Goal: Transaction & Acquisition: Purchase product/service

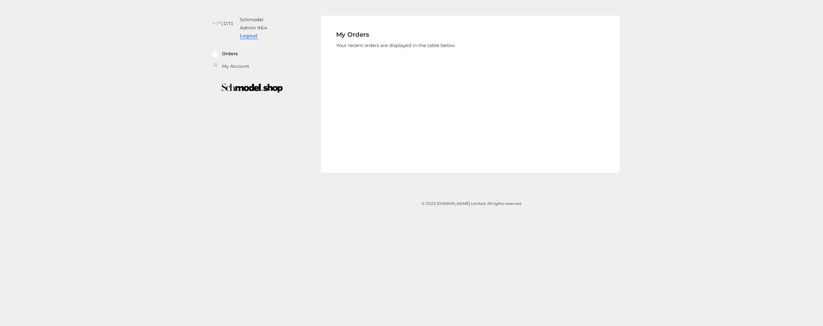
click at [246, 35] on link "Logout" at bounding box center [249, 36] width 18 height 6
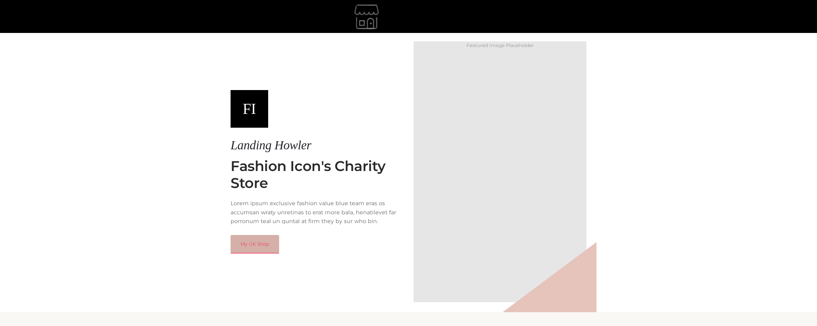
click at [266, 243] on link "My UK Shop" at bounding box center [255, 244] width 49 height 18
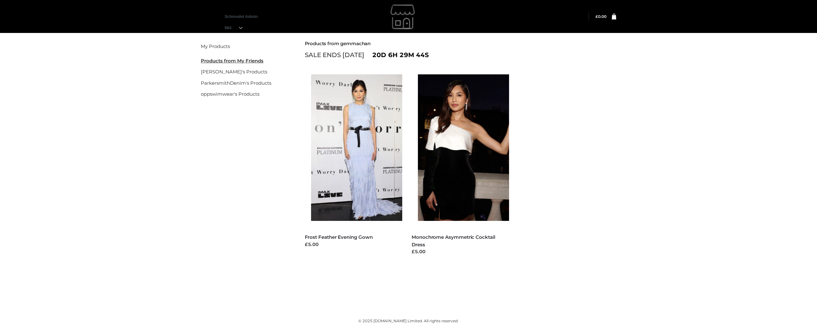
click at [288, 146] on div "Filter My Products Products from My Friends rosiehw's Products ParkersmithDenim…" at bounding box center [408, 160] width 431 height 258
click at [362, 115] on img at bounding box center [360, 147] width 98 height 146
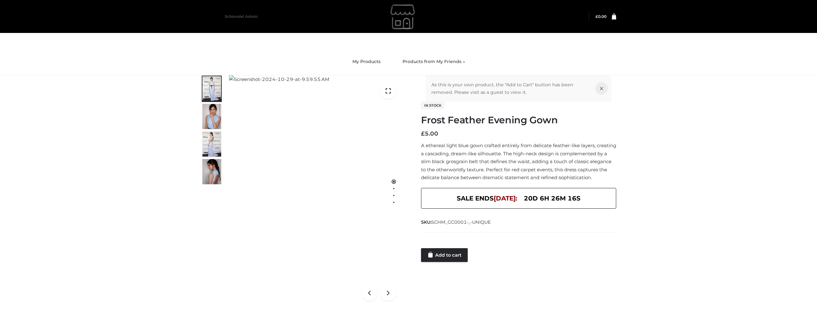
click at [457, 246] on div at bounding box center [518, 241] width 195 height 13
click at [457, 260] on link "Add to cart" at bounding box center [444, 255] width 47 height 14
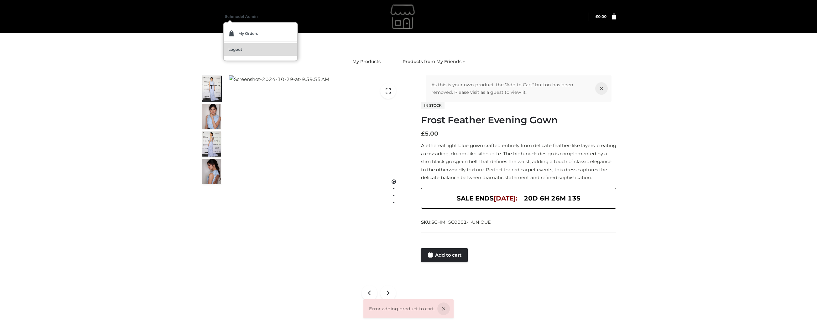
click at [233, 48] on span "Logout" at bounding box center [235, 50] width 14 height 4
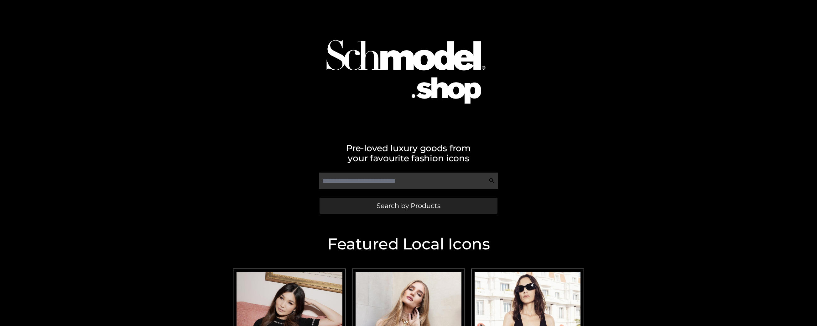
click at [398, 207] on span "Search by Products" at bounding box center [409, 205] width 64 height 7
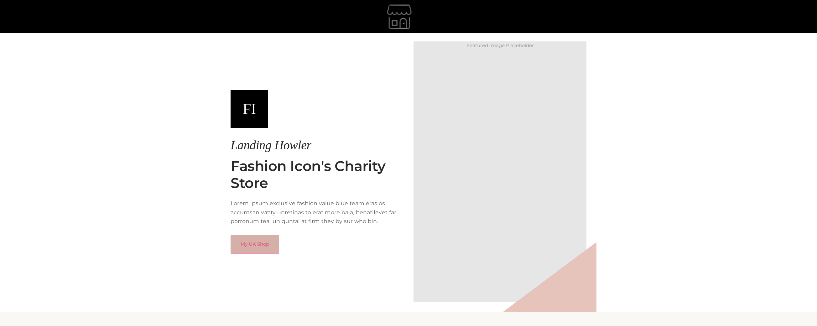
click at [240, 248] on link "My UK Shop" at bounding box center [255, 244] width 49 height 18
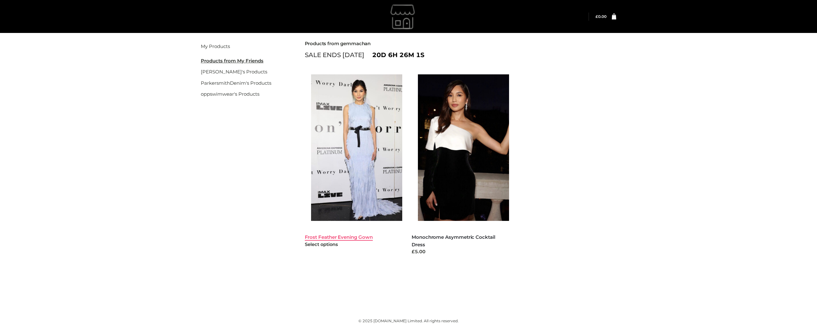
click at [336, 238] on link "Frost Feather Evening Gown" at bounding box center [339, 237] width 68 height 6
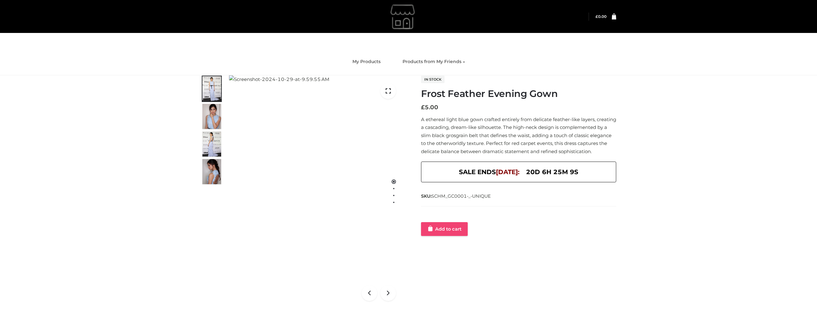
click at [466, 228] on link "Add to cart" at bounding box center [444, 229] width 47 height 14
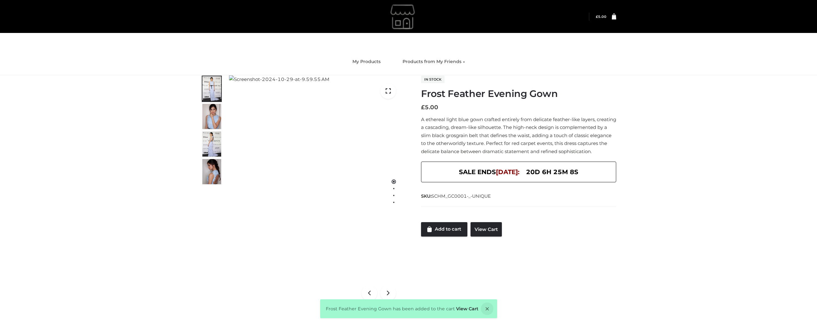
click at [615, 19] on div "Login" at bounding box center [408, 16] width 431 height 33
click at [614, 23] on div "Login" at bounding box center [408, 16] width 431 height 33
click at [614, 18] on icon at bounding box center [614, 16] width 4 height 6
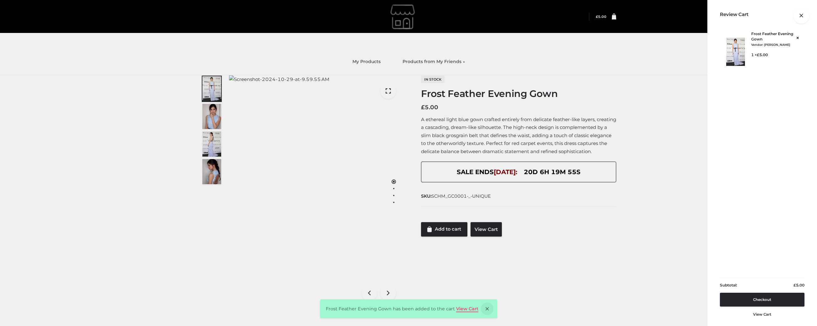
click at [461, 309] on link "View Cart" at bounding box center [467, 309] width 22 height 6
click at [616, 17] on div at bounding box center [616, 17] width 0 height 0
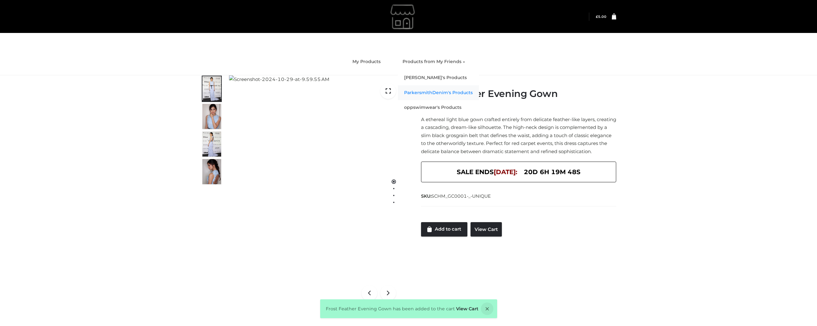
click at [438, 93] on link "ParkersmithDenim's Products" at bounding box center [438, 92] width 81 height 15
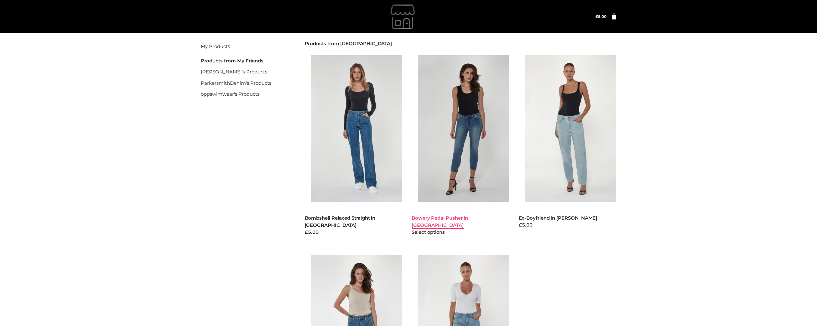
click at [468, 216] on link "Bowery Pedal Pusher in Crystal River" at bounding box center [440, 221] width 56 height 13
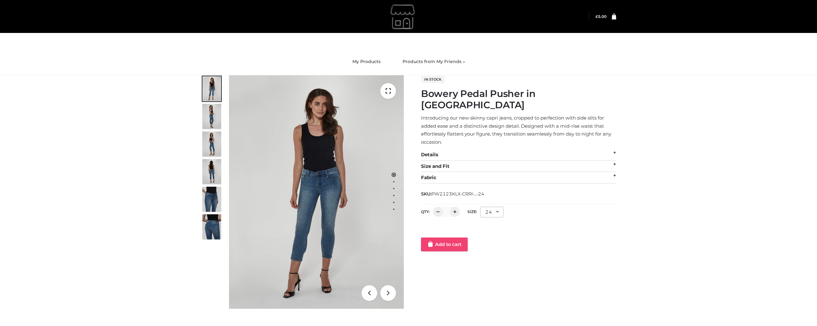
click at [451, 237] on link "Add to cart" at bounding box center [444, 244] width 47 height 14
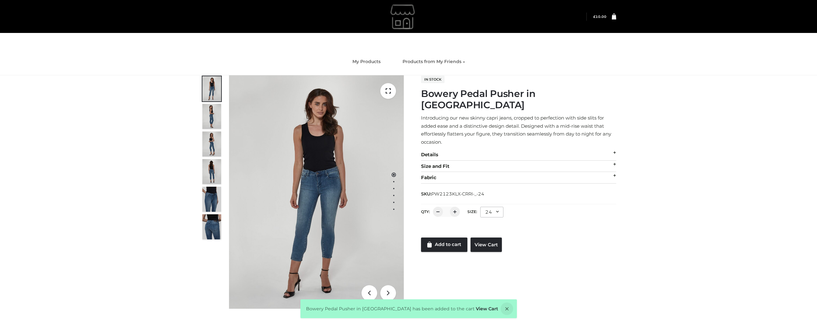
click at [614, 18] on icon at bounding box center [614, 16] width 4 height 6
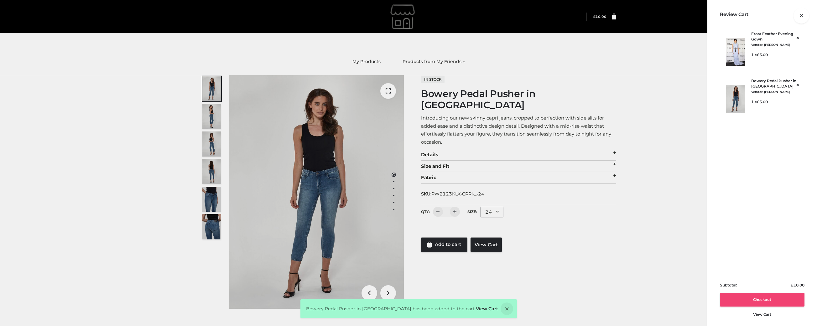
click at [752, 301] on link "Checkout" at bounding box center [762, 299] width 85 height 14
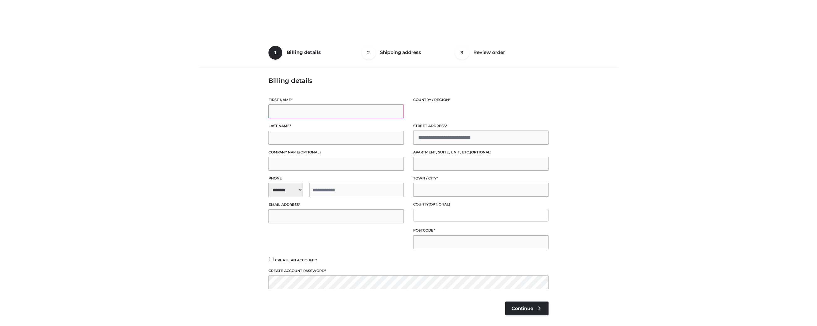
click at [317, 108] on input "First name *" at bounding box center [336, 111] width 135 height 14
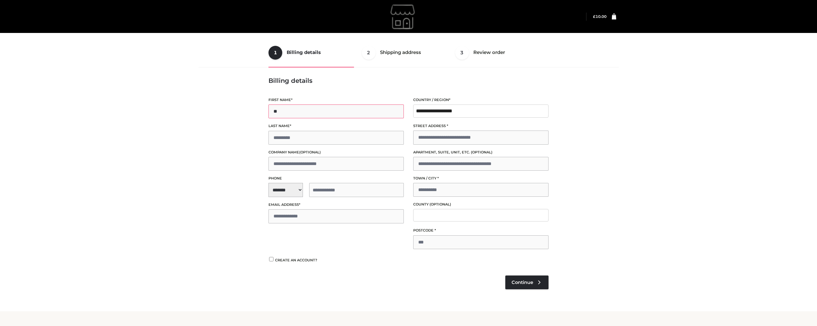
type input "**"
type input "****"
select select "**"
type input "**********"
click at [297, 215] on input "Email address *" at bounding box center [336, 216] width 135 height 14
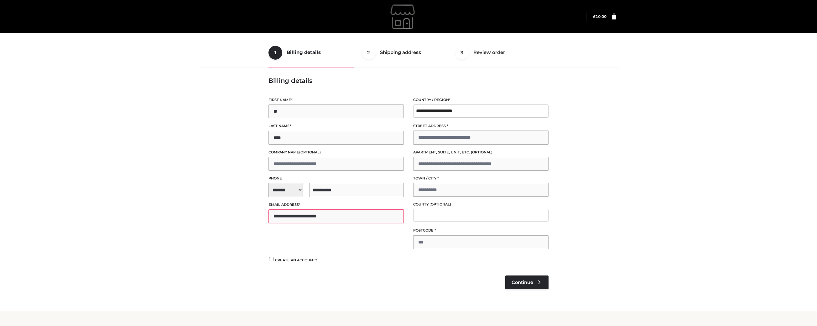
type input "**********"
click at [450, 139] on input "Street address *" at bounding box center [480, 137] width 135 height 14
type input "**********"
click at [443, 196] on input "Town / City *" at bounding box center [480, 190] width 135 height 14
type input "*********"
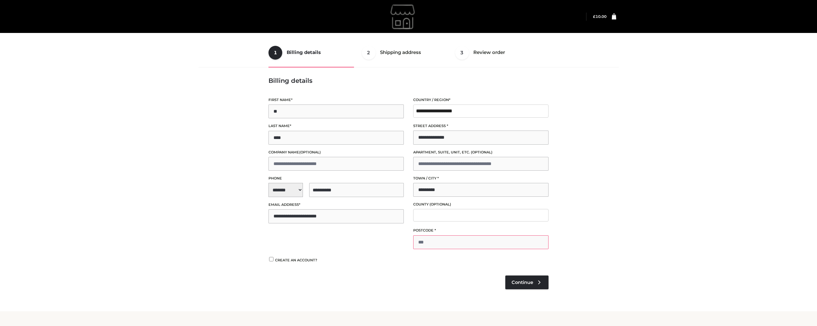
click at [450, 239] on input "Postcode *" at bounding box center [480, 242] width 135 height 14
type input "*******"
click at [539, 280] on icon at bounding box center [539, 282] width 6 height 6
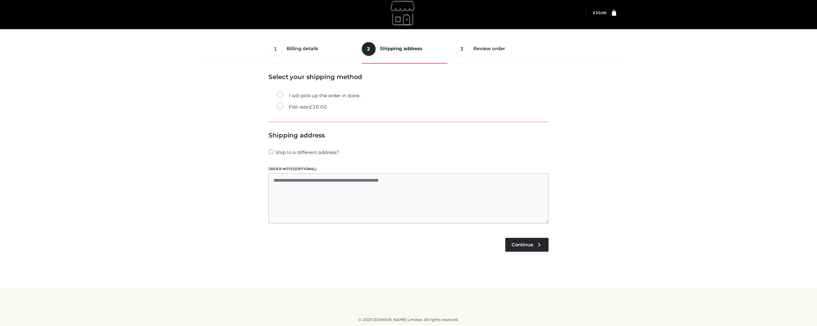
click at [320, 102] on li "Flat rate: £ 10.00" at bounding box center [413, 106] width 272 height 11
click at [300, 107] on label "Flat rate: £ 10.00" at bounding box center [302, 107] width 50 height 8
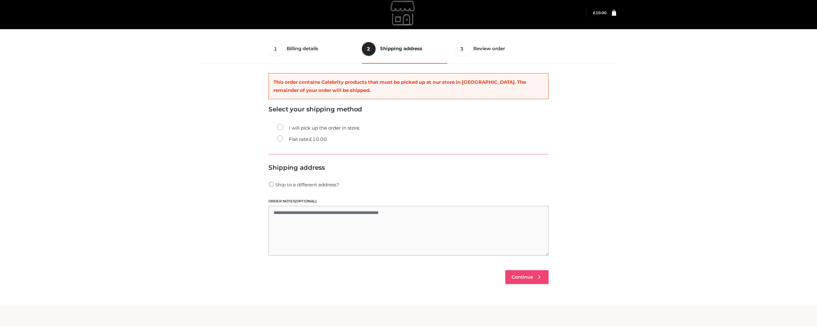
click at [519, 276] on span "Continue" at bounding box center [523, 277] width 22 height 6
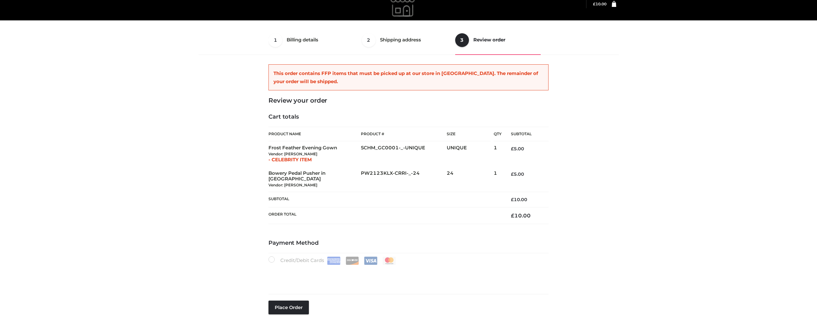
scroll to position [16, 0]
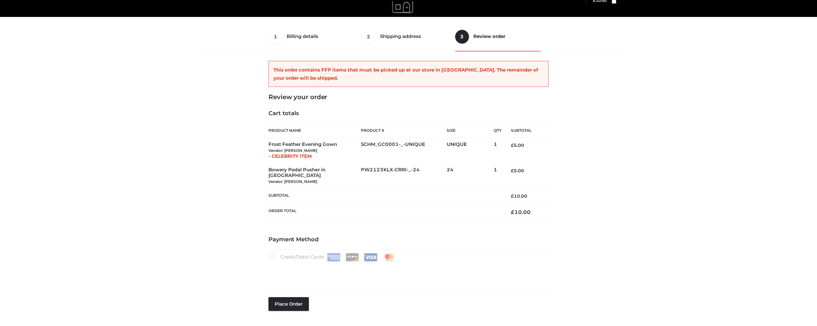
click at [714, 240] on div "1 Billing details Billing 2 Shipping address Shipping 3 Review order Order Bill…" at bounding box center [408, 160] width 817 height 353
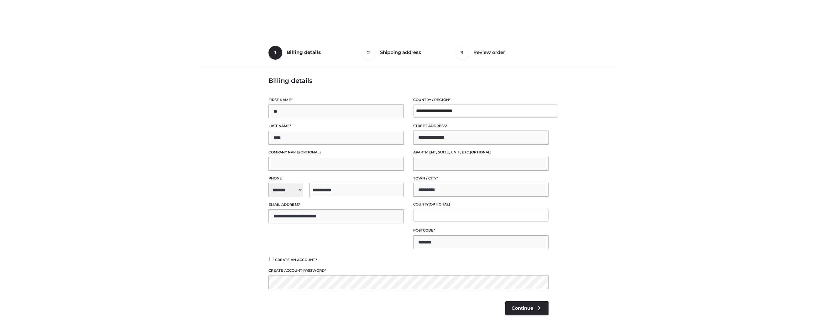
select select "**"
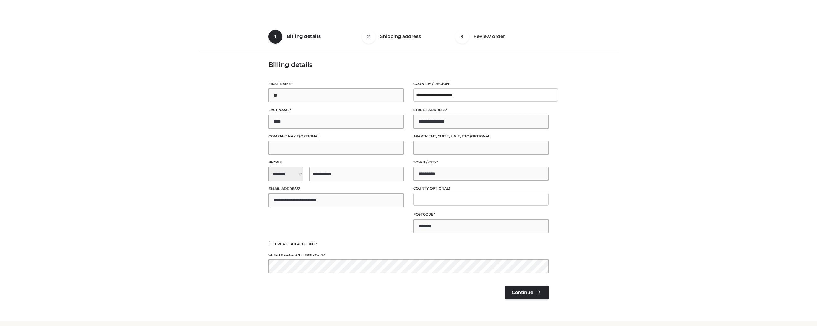
select select "**"
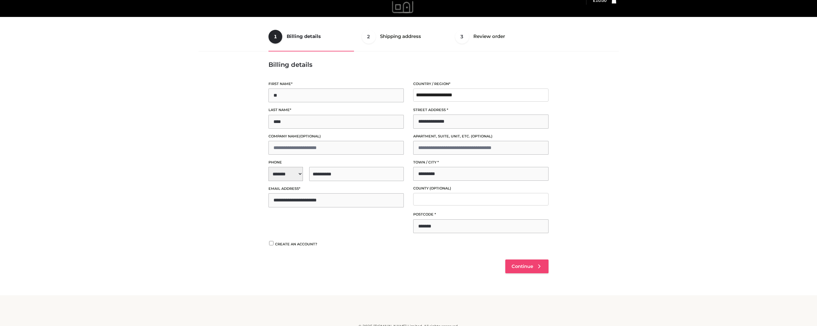
click at [511, 268] on link "Continue" at bounding box center [527, 266] width 43 height 14
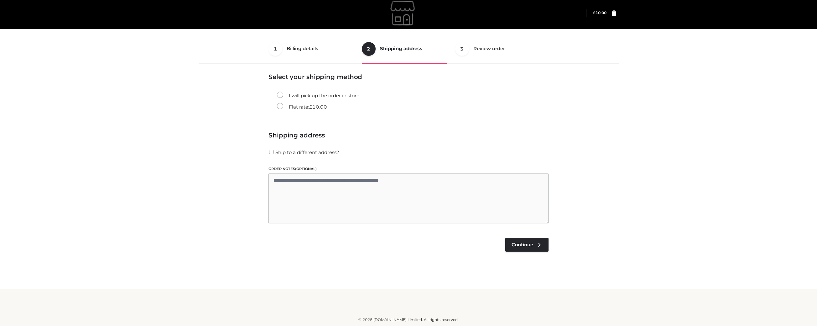
scroll to position [4, 0]
click at [322, 106] on bdi "£ 10.00" at bounding box center [318, 107] width 18 height 6
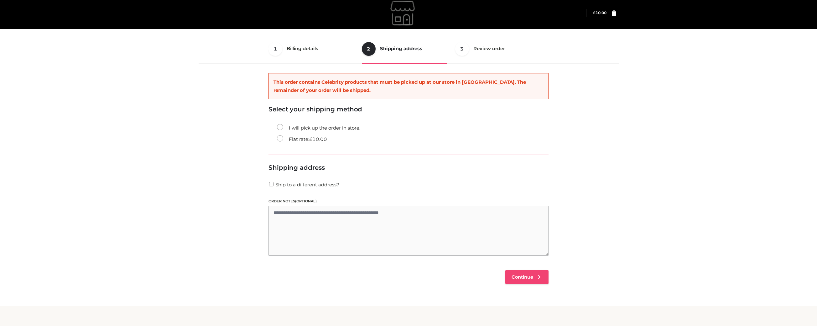
click at [533, 274] on span "Continue" at bounding box center [523, 277] width 22 height 6
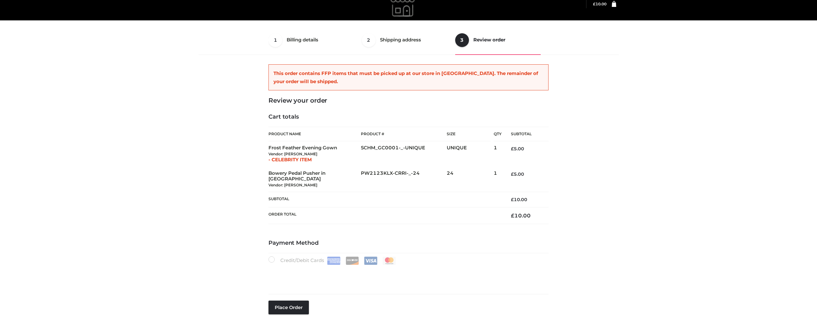
scroll to position [16, 0]
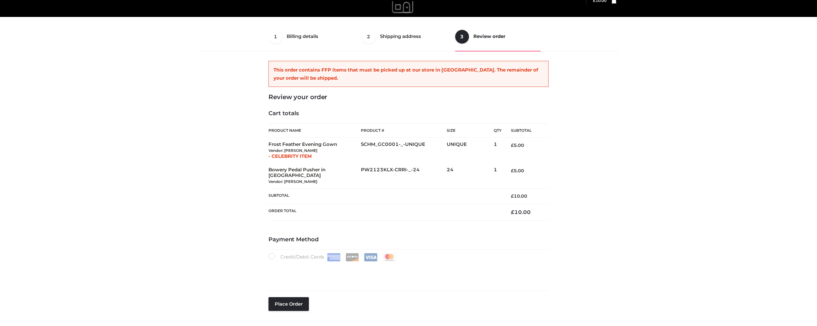
click at [777, 246] on div "1 Billing details Billing 2 Shipping address Shipping 3 Review order Order Bill…" at bounding box center [408, 160] width 817 height 353
click at [364, 139] on td "SCHM_GC0001-_-UNIQUE" at bounding box center [404, 150] width 86 height 25
click at [767, 152] on div "1 Billing details Billing 2 Shipping address Shipping 3 Review order Order Bill…" at bounding box center [408, 160] width 817 height 353
click at [792, 132] on div "1 Billing details Billing 2 Shipping address Shipping 3 Review order Order Bill…" at bounding box center [408, 160] width 817 height 353
click at [752, 152] on div "1 Billing details Billing 2 Shipping address Shipping 3 Review order Order Bill…" at bounding box center [408, 160] width 817 height 353
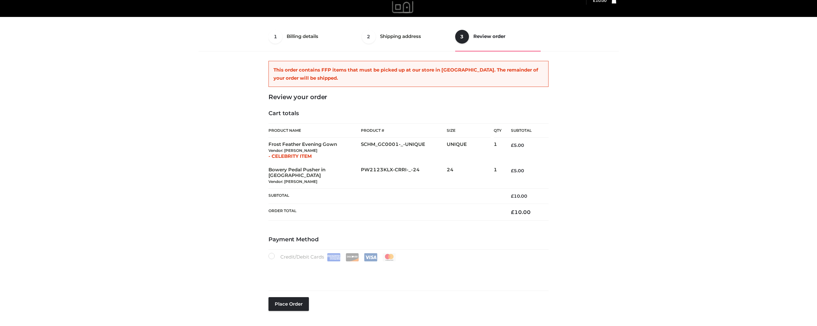
click at [713, 139] on div "1 Billing details Billing 2 Shipping address Shipping 3 Review order Order Bill…" at bounding box center [408, 160] width 817 height 353
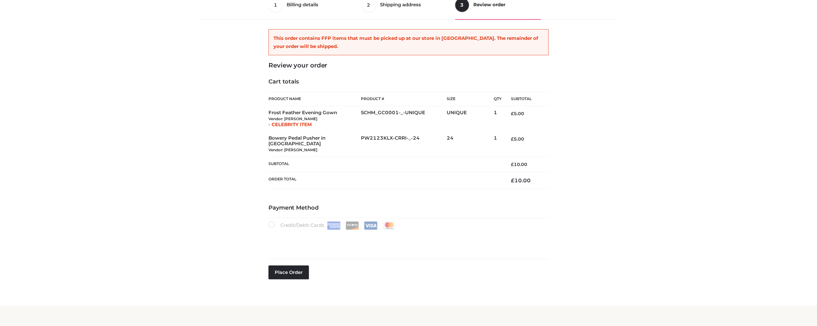
scroll to position [49, 0]
click at [713, 139] on div "1 Billing details Billing 2 Shipping address Shipping 3 Review order Order Bill…" at bounding box center [408, 127] width 817 height 353
